Goal: Information Seeking & Learning: Learn about a topic

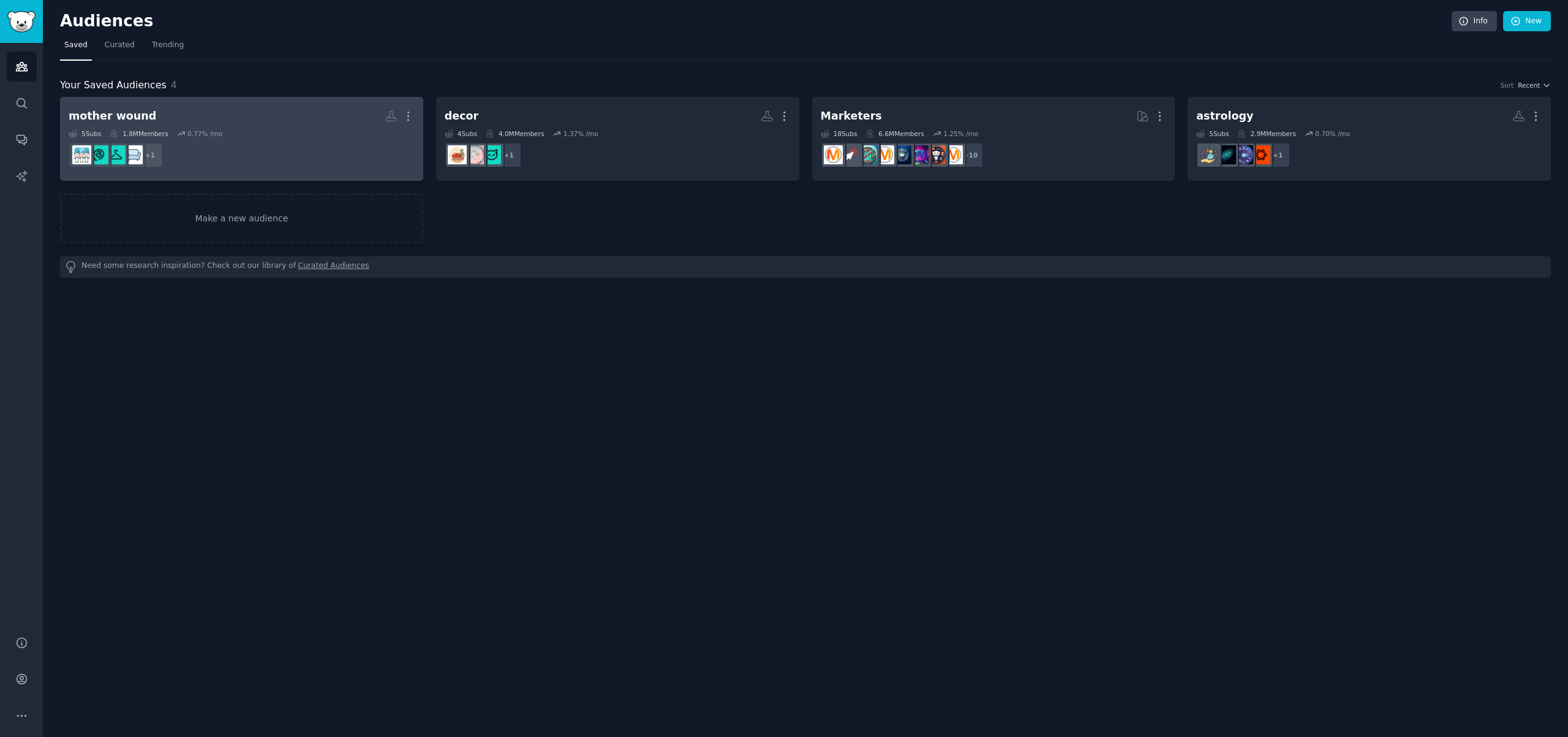
click at [273, 134] on div "5 Sub s 1.8M Members 0.77 % /mo" at bounding box center [241, 134] width 346 height 9
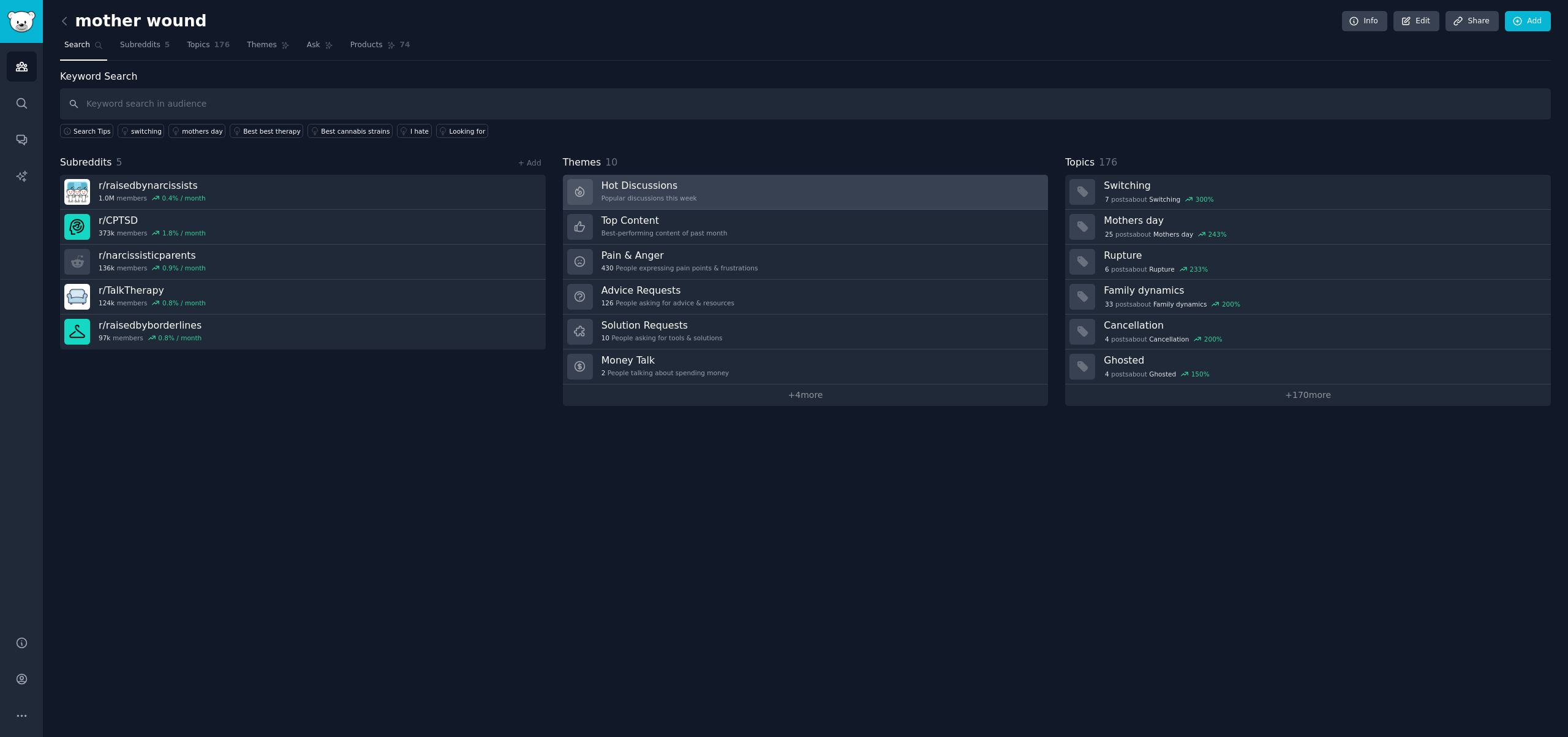
click at [730, 193] on link "Hot Discussions Popular discussions this week" at bounding box center [806, 192] width 486 height 35
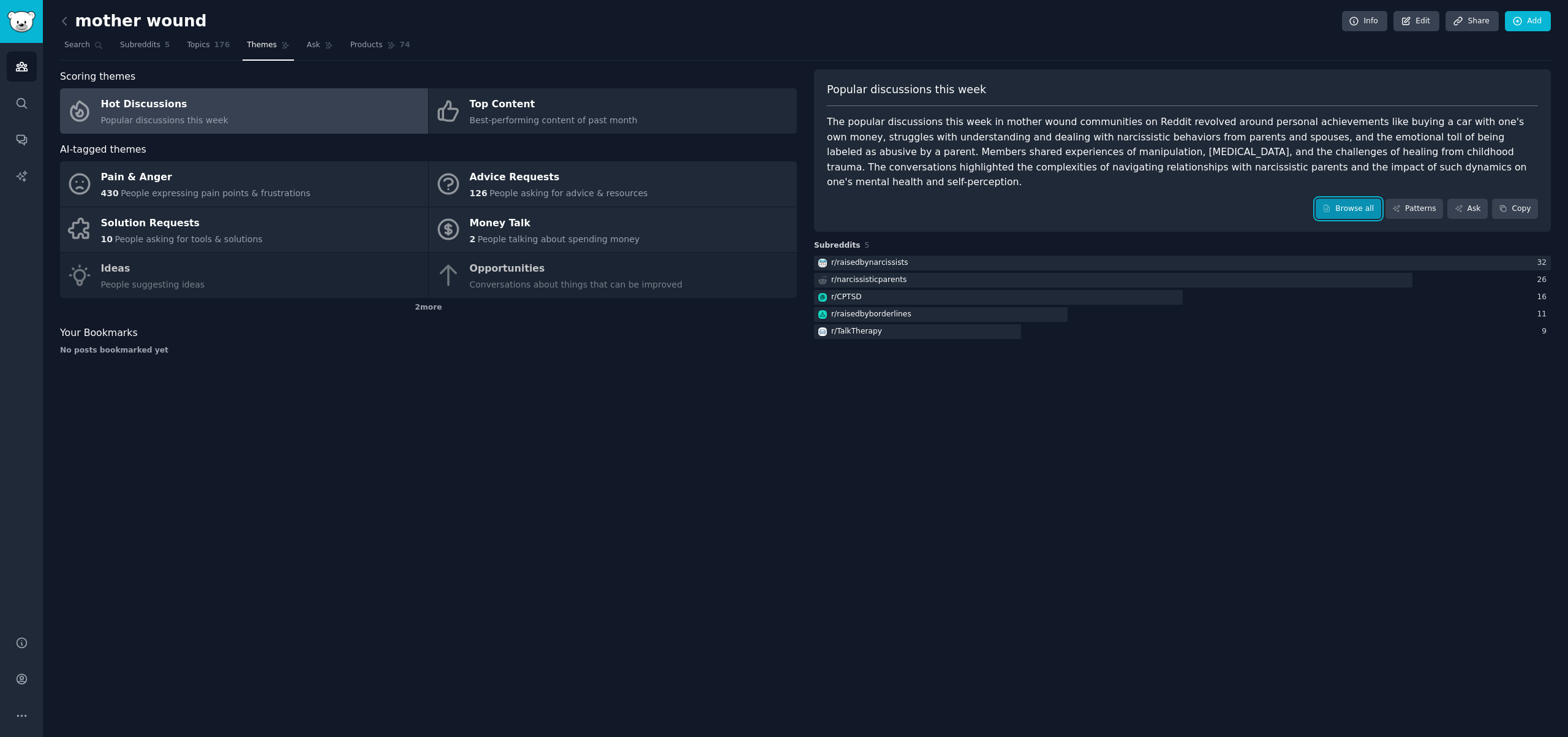
click at [1346, 199] on link "Browse all" at bounding box center [1348, 209] width 66 height 21
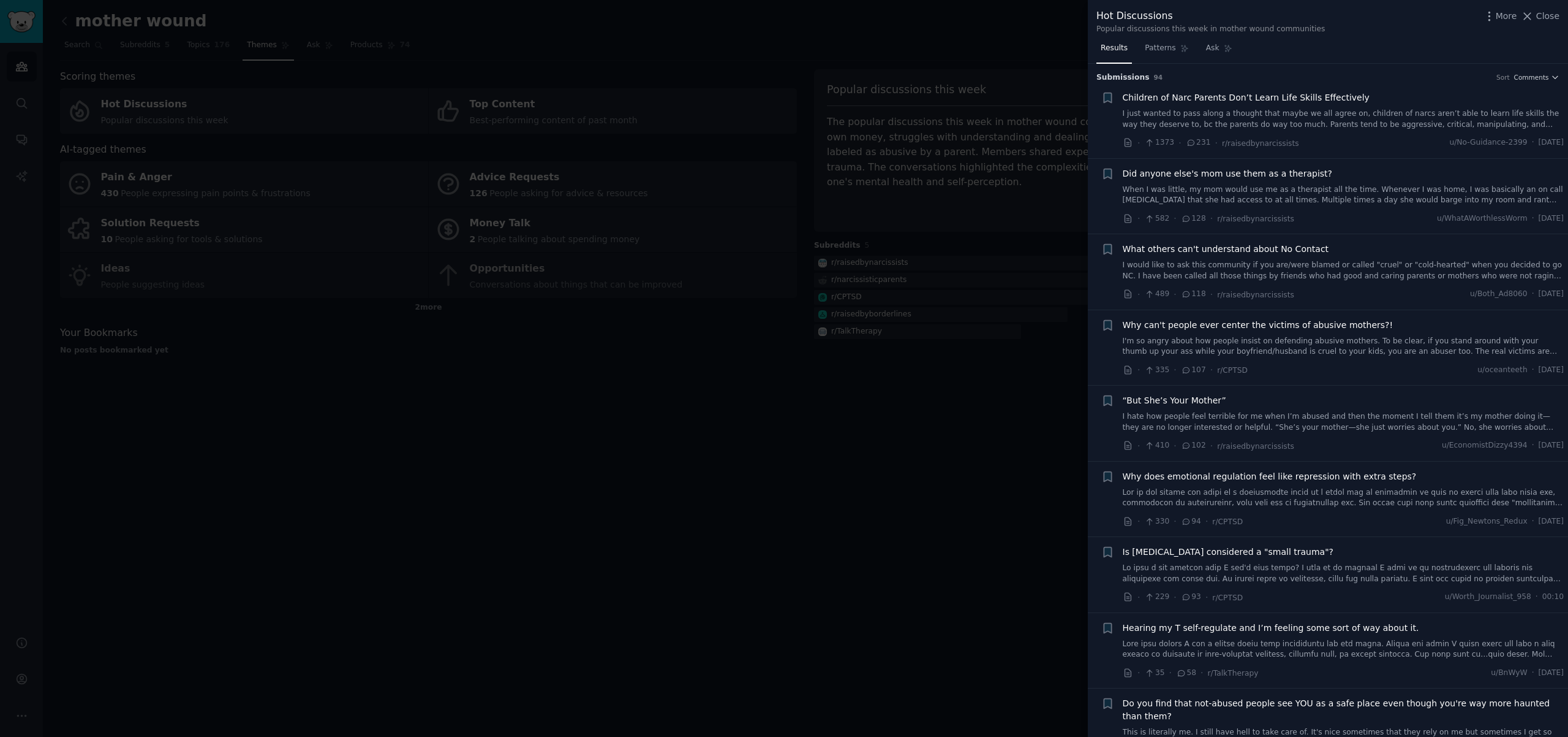
click at [629, 512] on div at bounding box center [784, 368] width 1568 height 737
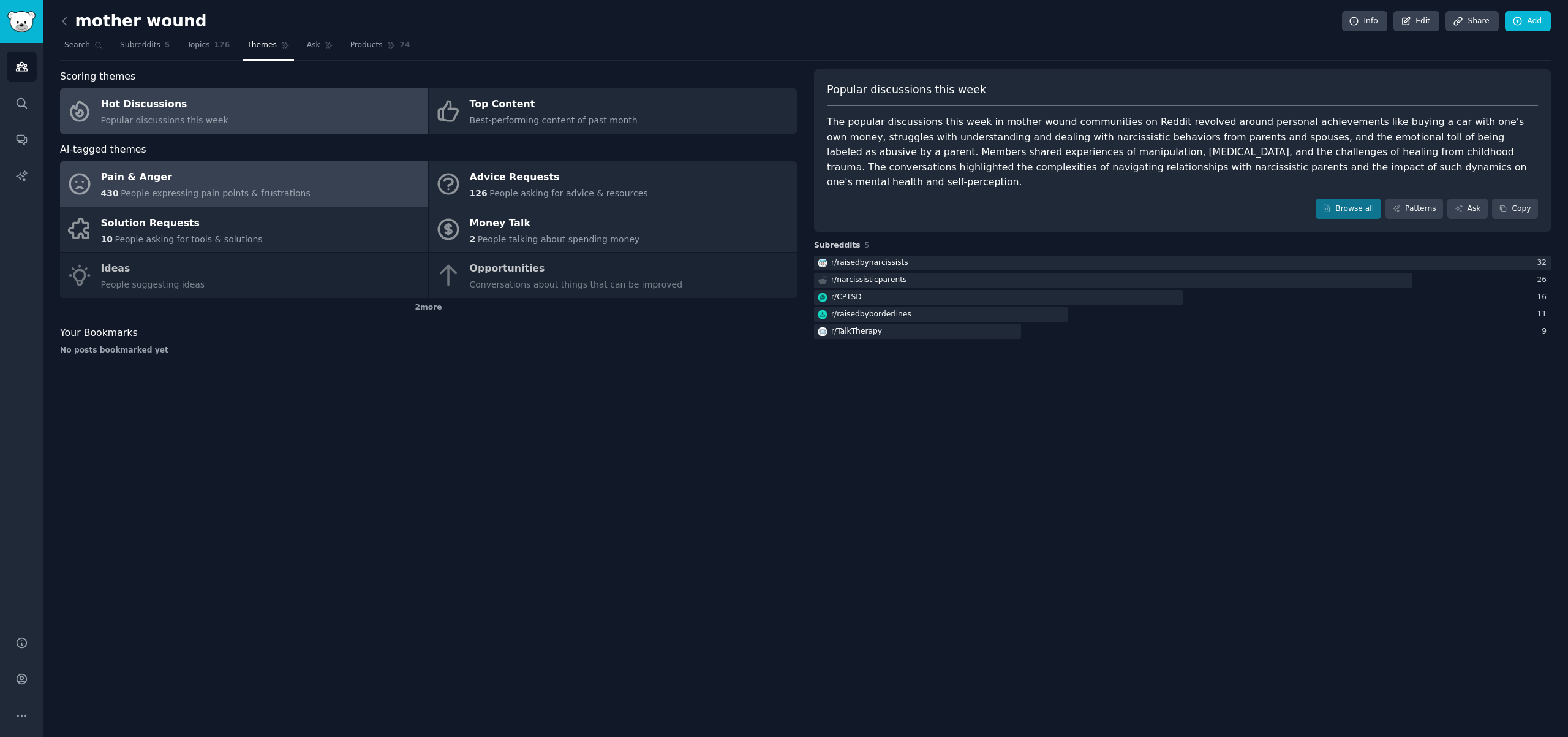
click at [215, 181] on div "Pain & Anger" at bounding box center [205, 177] width 210 height 20
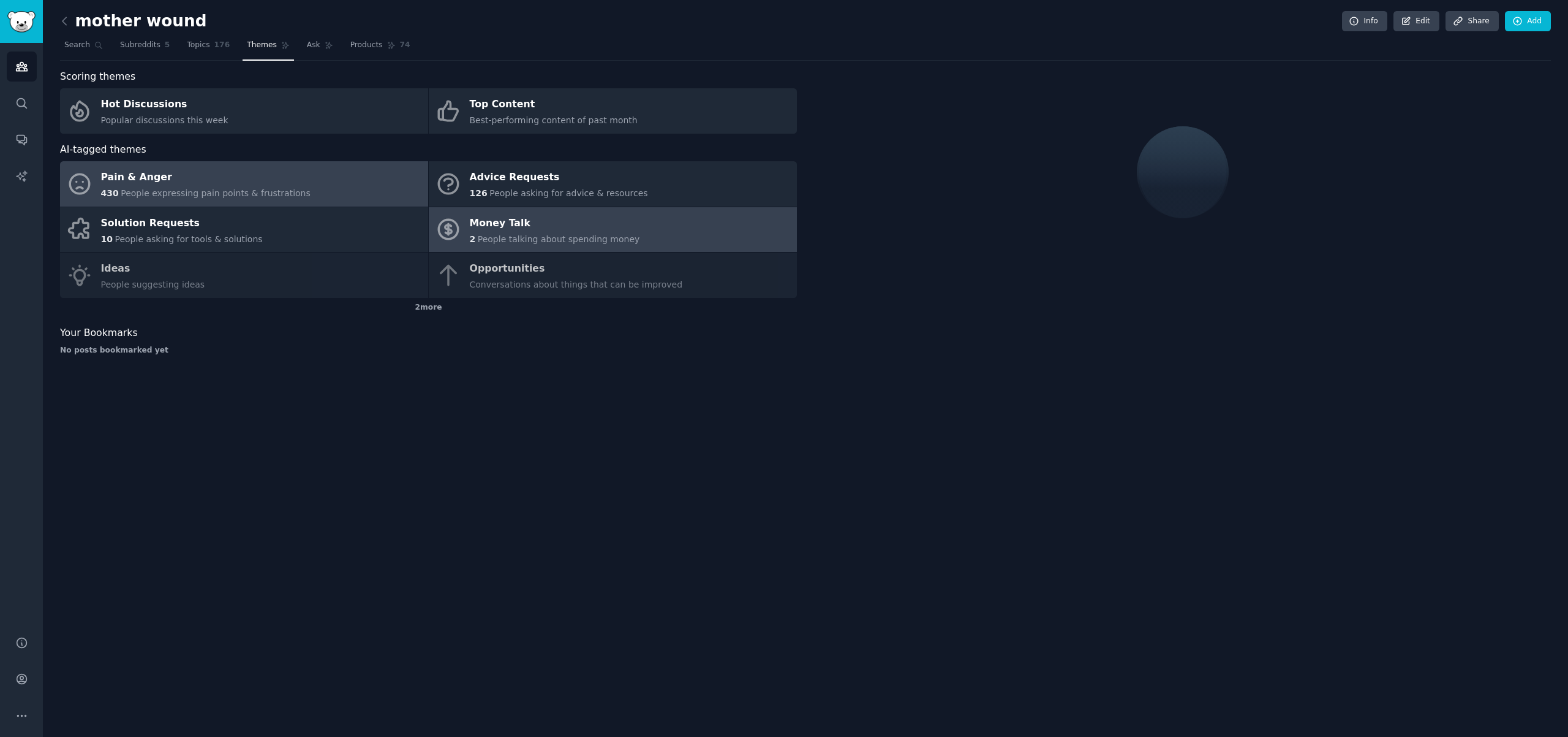
click at [610, 241] on span "People talking about spending money" at bounding box center [559, 239] width 163 height 9
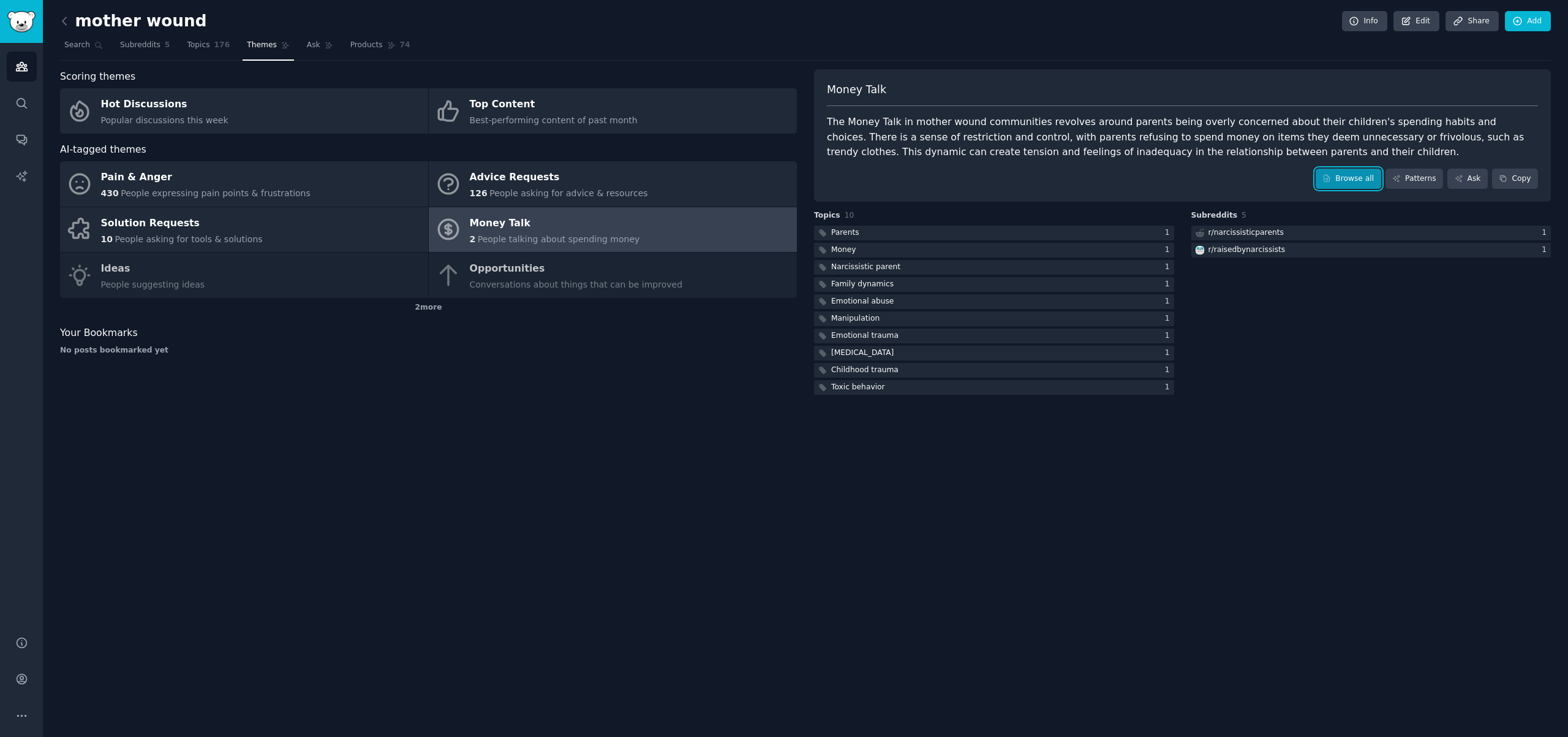
click at [1336, 176] on link "Browse all" at bounding box center [1348, 179] width 66 height 21
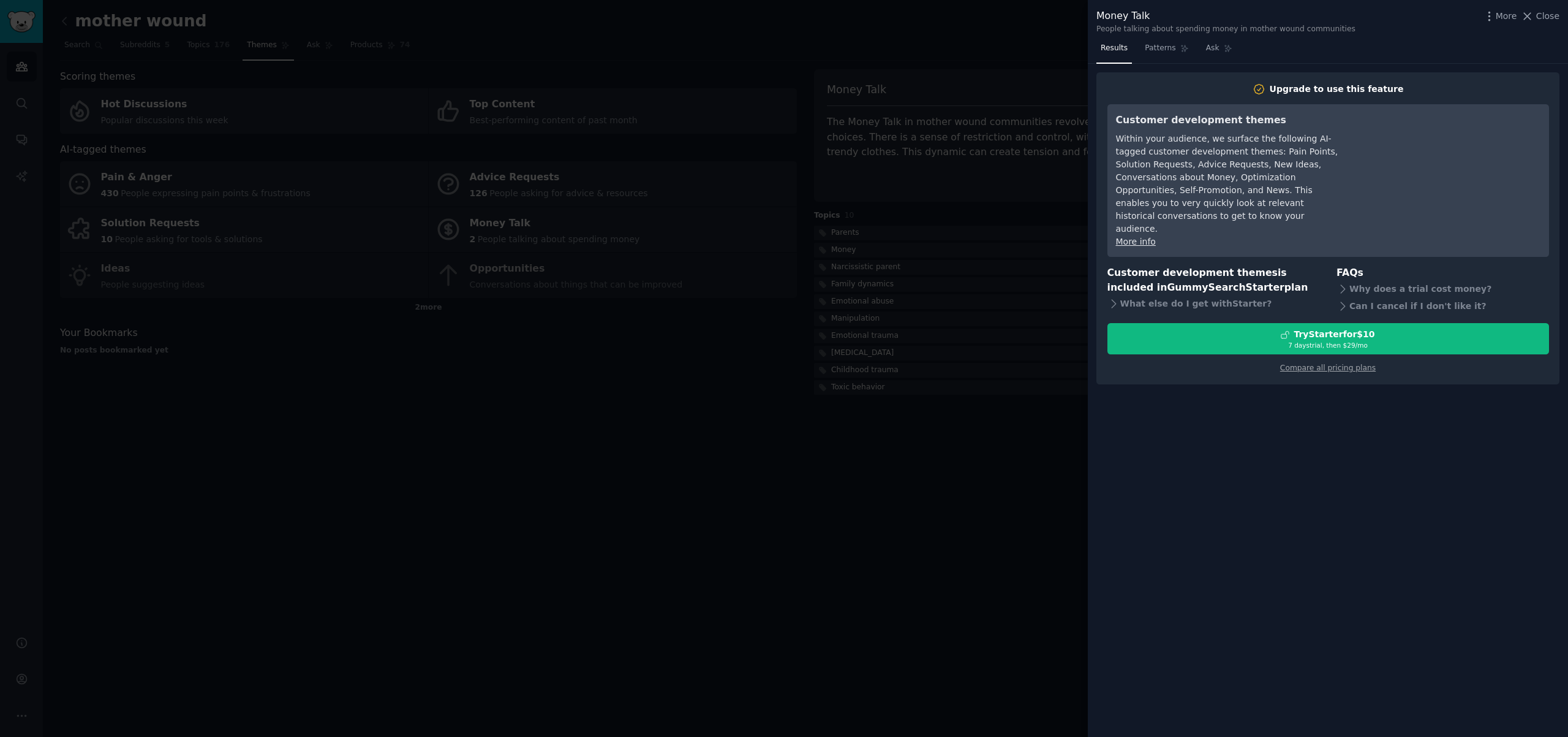
click at [1000, 42] on div at bounding box center [784, 368] width 1568 height 737
